Goal: Information Seeking & Learning: Learn about a topic

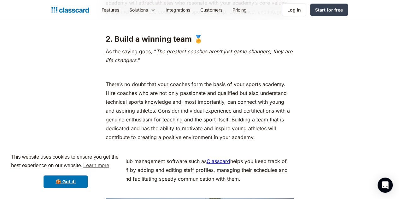
scroll to position [721, 0]
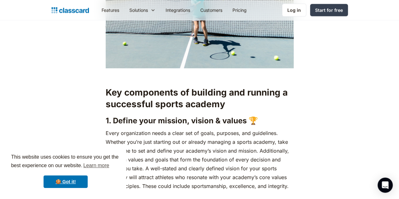
scroll to position [612, 0]
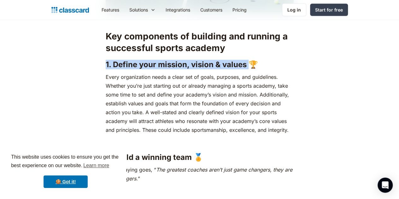
drag, startPoint x: 243, startPoint y: 54, endPoint x: 102, endPoint y: 52, distance: 141.3
click at [106, 60] on h3 "1. Define your mission, vision & values 🏆" at bounding box center [200, 64] width 188 height 9
copy h3 "1. Define your mission, vision & values"
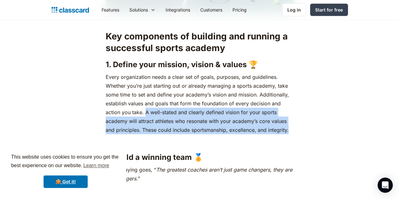
drag, startPoint x: 276, startPoint y: 91, endPoint x: 212, endPoint y: 117, distance: 69.5
click at [212, 117] on p "Every organization needs a clear set of goals, purposes, and guidelines. Whethe…" at bounding box center [200, 104] width 188 height 62
copy p "A well-stated and clearly defined vision for your sports academy will attract a…"
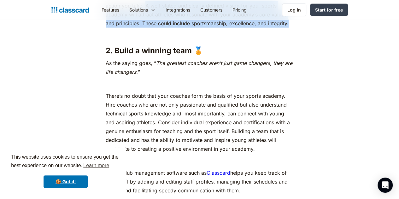
scroll to position [713, 0]
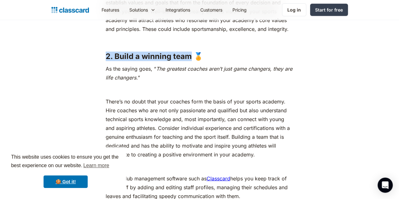
drag, startPoint x: 186, startPoint y: 46, endPoint x: 100, endPoint y: 41, distance: 86.6
copy h3 "2. Build a winning team"
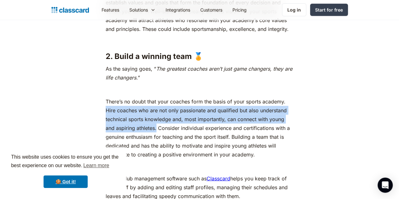
drag, startPoint x: 283, startPoint y: 89, endPoint x: 122, endPoint y: 115, distance: 163.0
click at [122, 115] on p "There’s no doubt that your coaches form the basis of your sports academy. Hire …" at bounding box center [200, 128] width 188 height 62
copy p "Hire coaches who are not only passionate and qualified but also understand tech…"
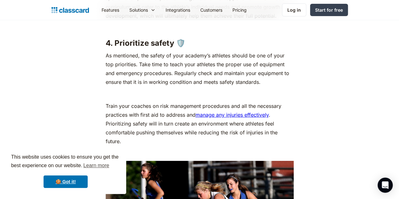
scroll to position [1171, 0]
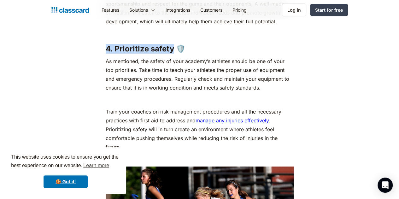
drag, startPoint x: 168, startPoint y: 44, endPoint x: 101, endPoint y: 41, distance: 67.3
copy h3 "4. Prioritize safety"
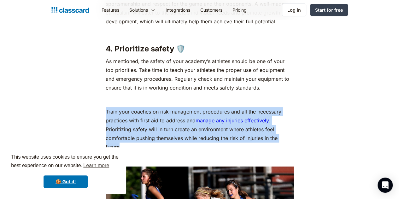
drag, startPoint x: 238, startPoint y: 133, endPoint x: 102, endPoint y: 109, distance: 138.0
click at [106, 109] on p "Train your coaches on risk management procedures and all the necessary practice…" at bounding box center [200, 129] width 188 height 44
copy p "Train your coaches on risk management procedures and all the necessary practice…"
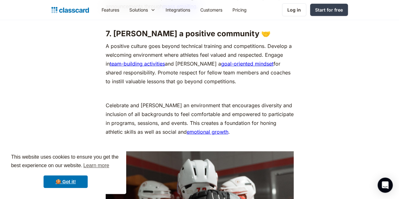
scroll to position [1905, 0]
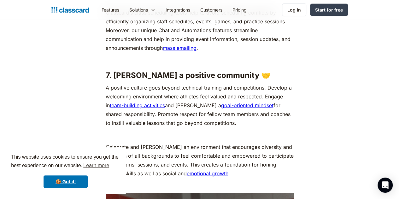
click at [280, 83] on p "A positive culture goes beyond technical training and competitions. Develop a w…" at bounding box center [200, 105] width 188 height 44
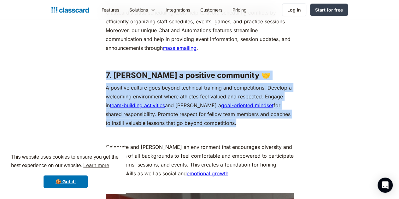
drag, startPoint x: 211, startPoint y: 102, endPoint x: 101, endPoint y: 53, distance: 120.0
click at [106, 53] on div "Imagine [PERSON_NAME], a former tennis champion who has dreamt of building a sp…" at bounding box center [200, 46] width 188 height 3262
copy div "7. [PERSON_NAME] a positive community 🤝 A positive culture goes beyond technica…"
